Goal: Find specific page/section: Find specific page/section

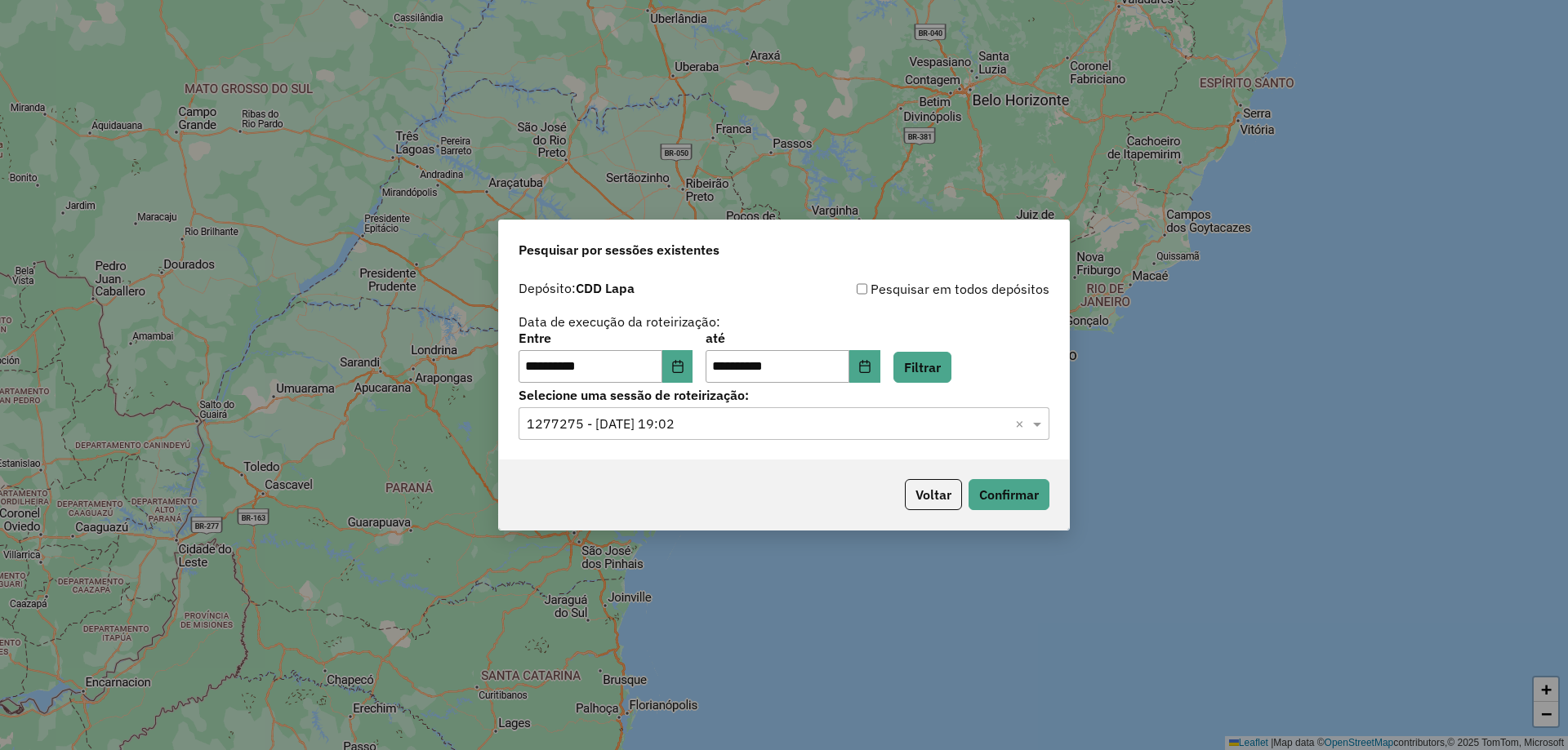
click at [695, 420] on input "text" at bounding box center [767, 424] width 482 height 19
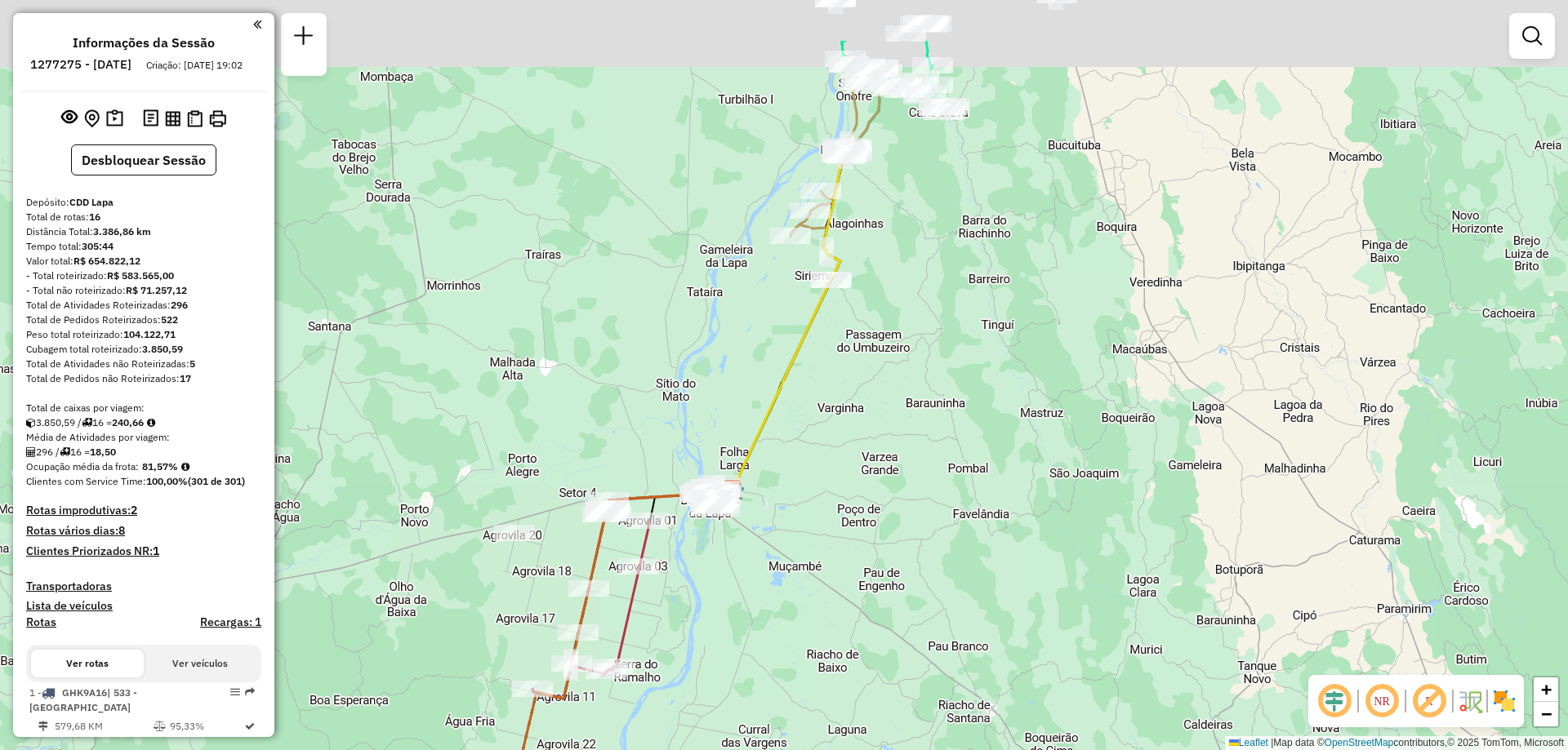
drag, startPoint x: 1072, startPoint y: 173, endPoint x: 1003, endPoint y: 312, distance: 155.2
click at [1003, 312] on div "Janela de atendimento Grade de atendimento Capacidade Transportadoras Veículos …" at bounding box center [784, 375] width 1568 height 750
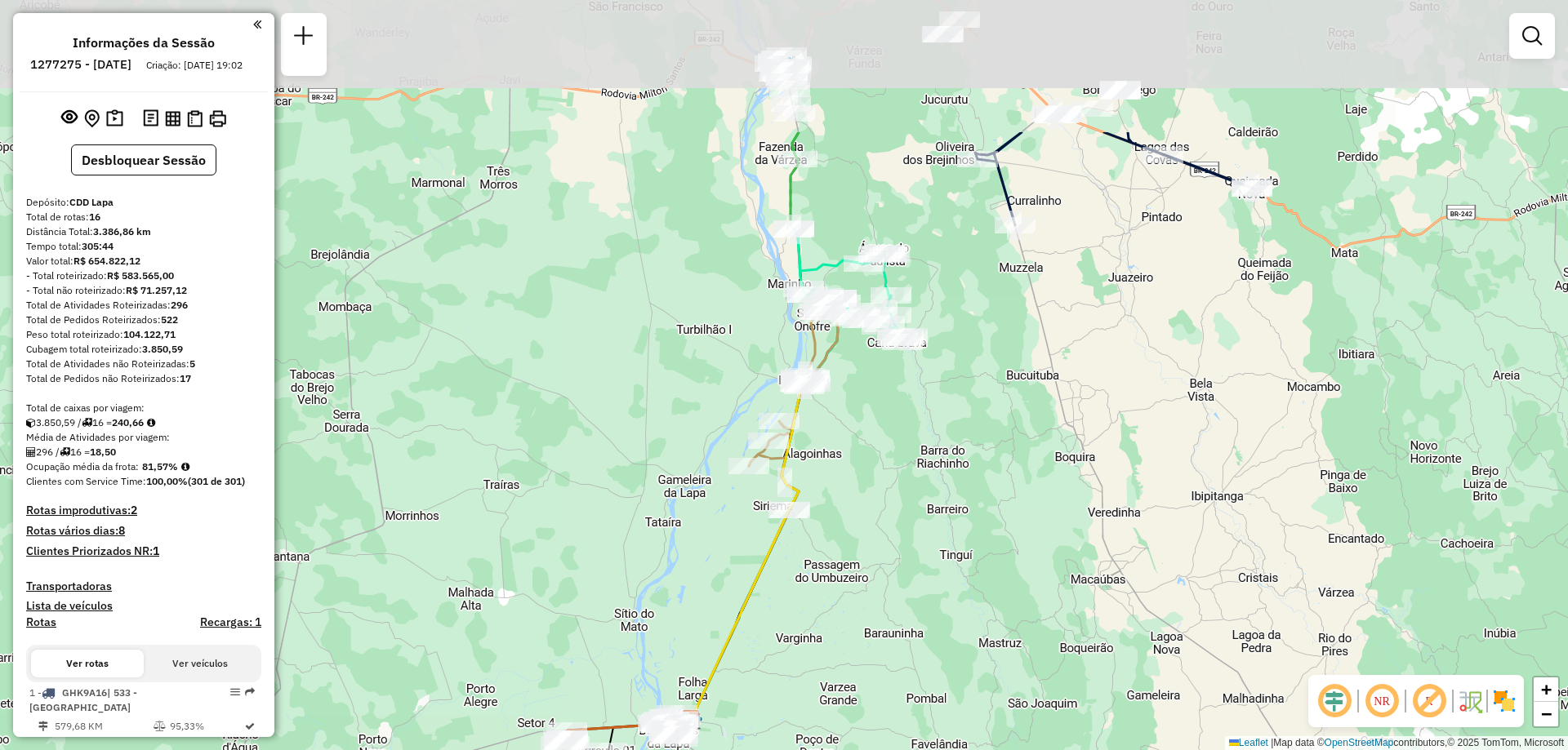
drag, startPoint x: 928, startPoint y: 224, endPoint x: 904, endPoint y: 432, distance: 209.4
click at [904, 432] on div "Janela de atendimento Grade de atendimento Capacidade Transportadoras Veículos …" at bounding box center [784, 375] width 1568 height 750
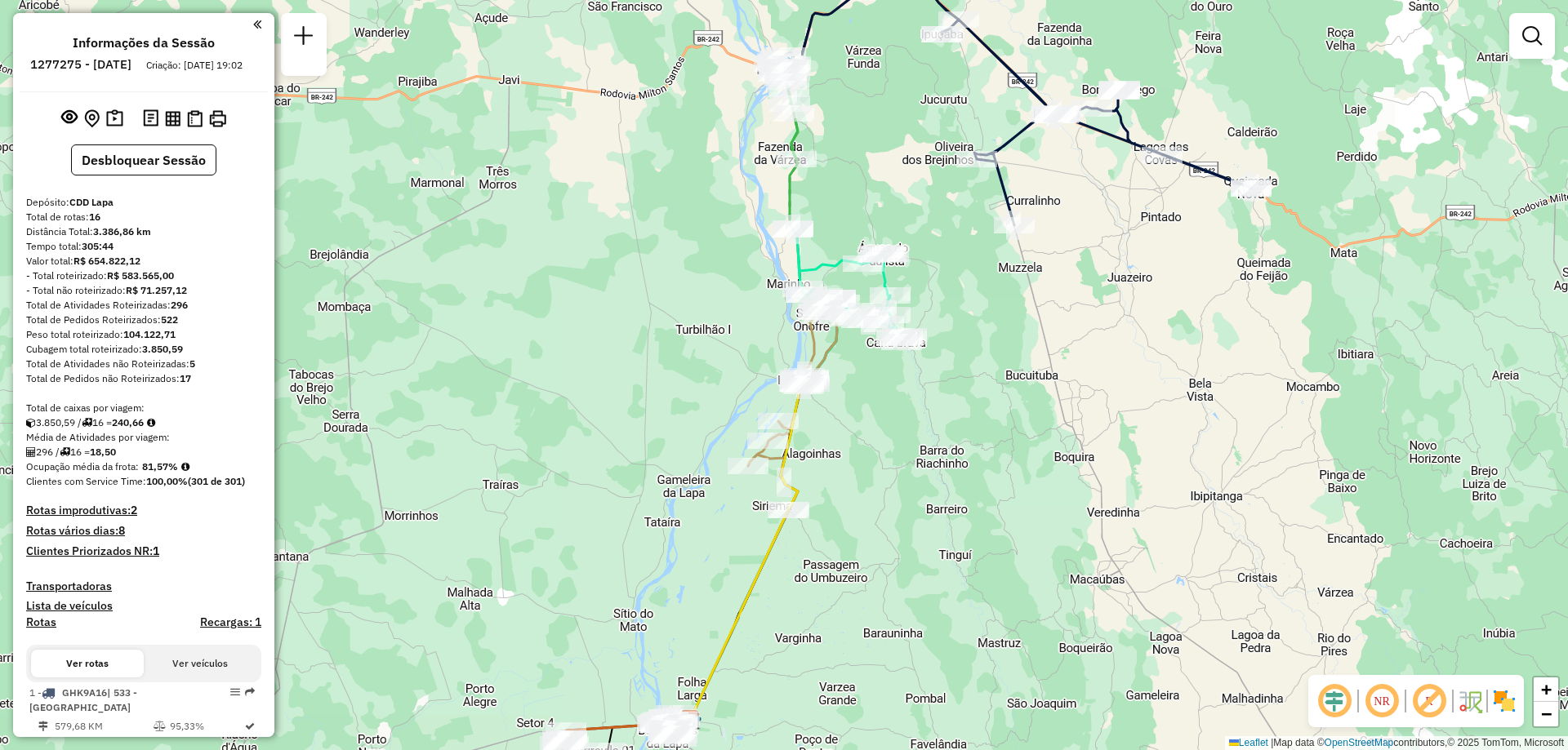
select select "**********"
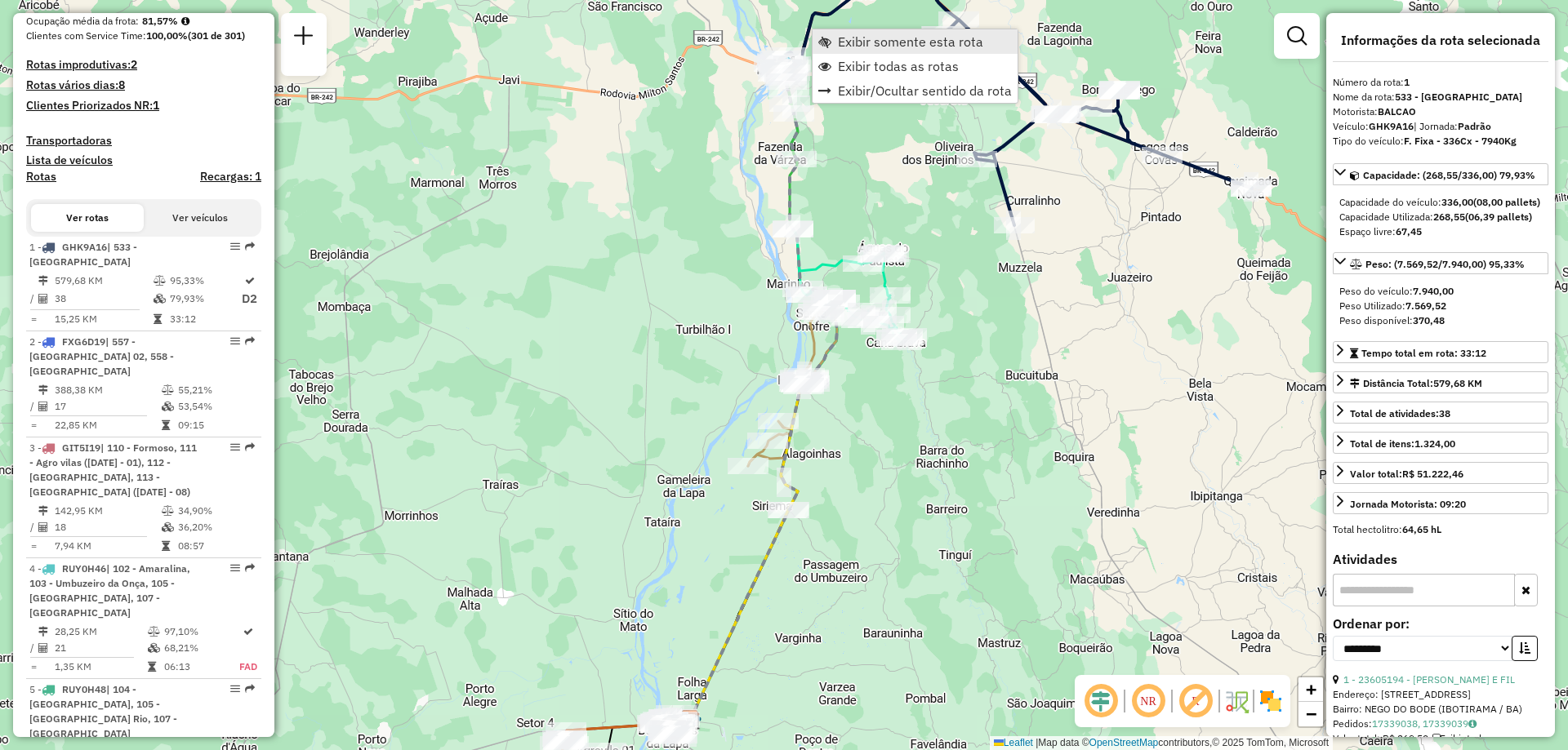
scroll to position [684, 0]
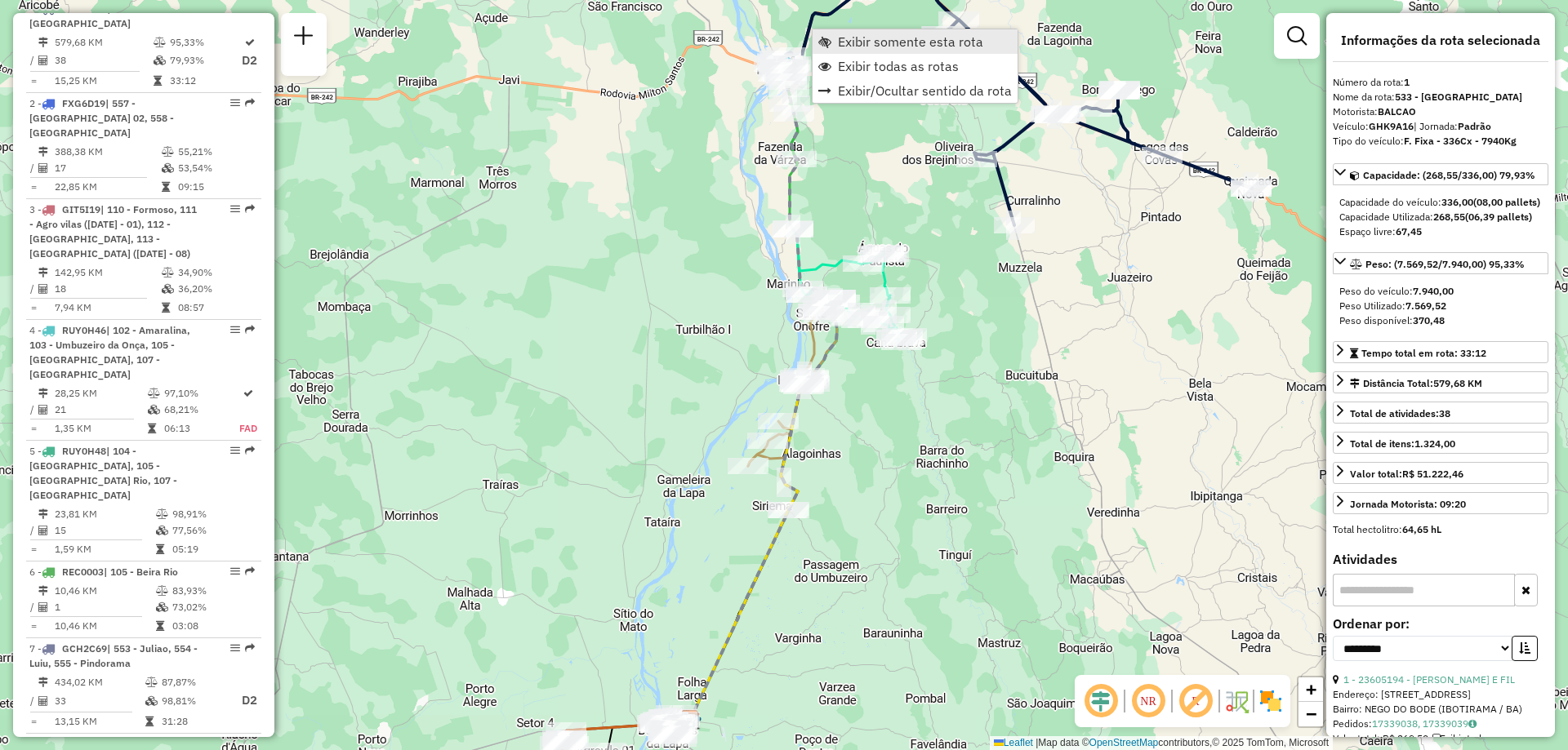
click at [841, 42] on span "Exibir somente esta rota" at bounding box center [911, 41] width 145 height 13
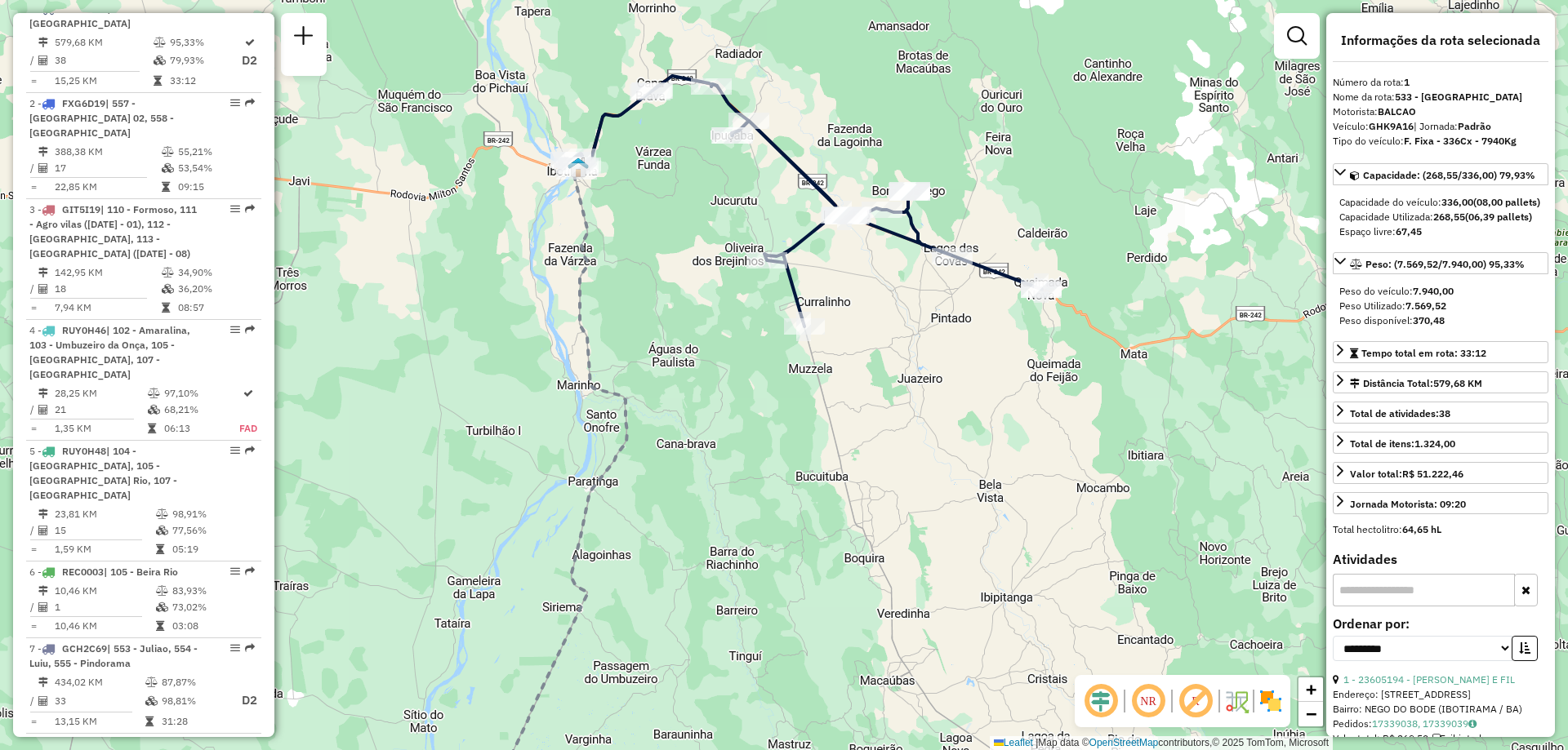
drag, startPoint x: 900, startPoint y: 289, endPoint x: 857, endPoint y: 373, distance: 94.4
click at [861, 372] on div "Janela de atendimento Grade de atendimento Capacidade Transportadoras Veículos …" at bounding box center [784, 375] width 1568 height 750
